Goal: Information Seeking & Learning: Learn about a topic

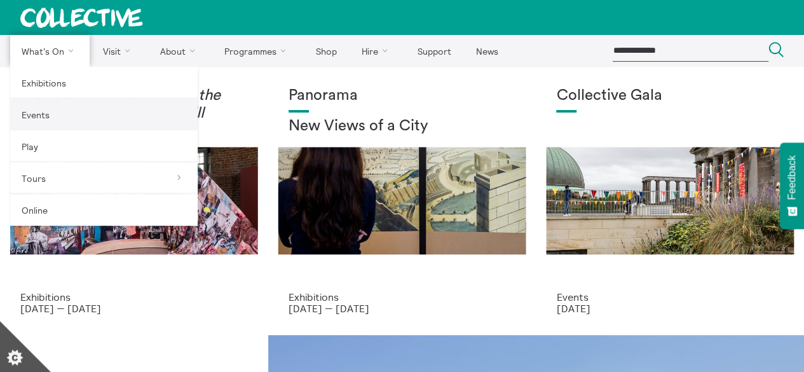
click at [41, 119] on link "Events" at bounding box center [104, 115] width 188 height 32
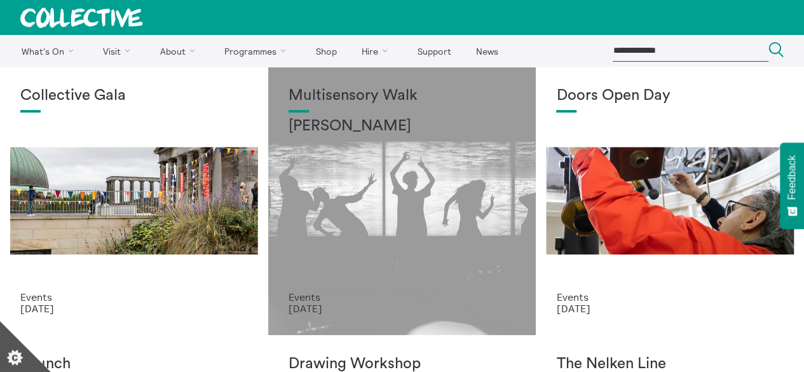
click at [326, 180] on div "Multisensory Walk Alena Ageeva" at bounding box center [403, 189] width 228 height 204
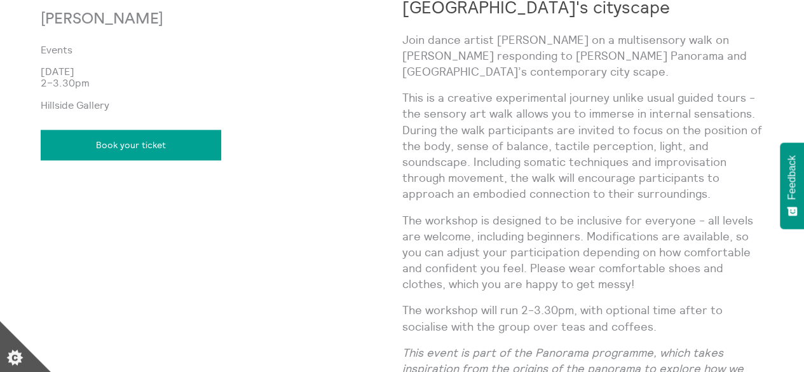
scroll to position [701, 0]
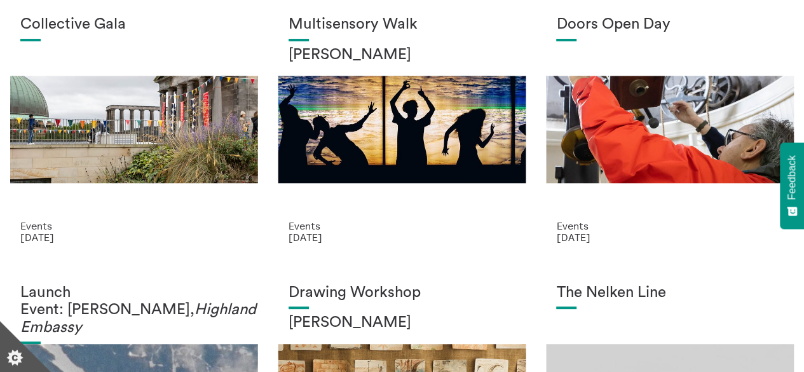
scroll to position [45, 0]
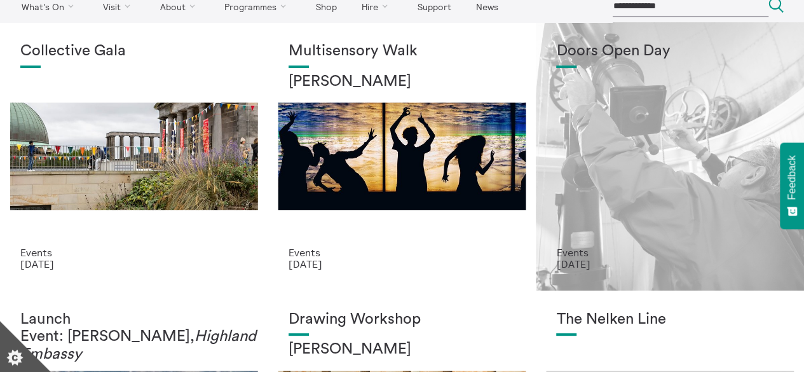
click at [635, 179] on div "Doors Open Day" at bounding box center [670, 145] width 228 height 204
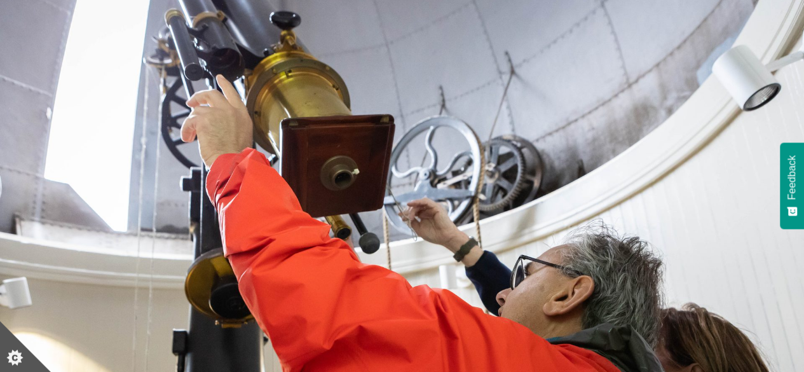
scroll to position [74, 0]
